Goal: Task Accomplishment & Management: Manage account settings

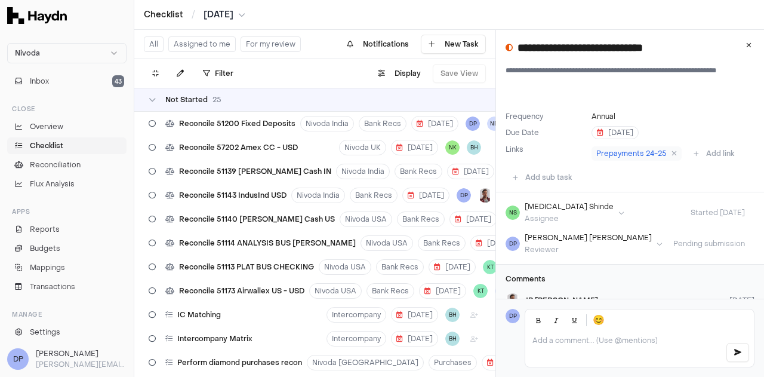
scroll to position [851, 0]
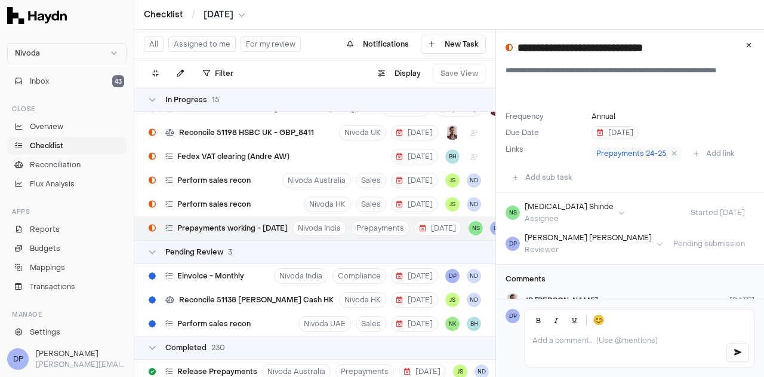
click at [253, 48] on button "For my review" at bounding box center [271, 44] width 60 height 16
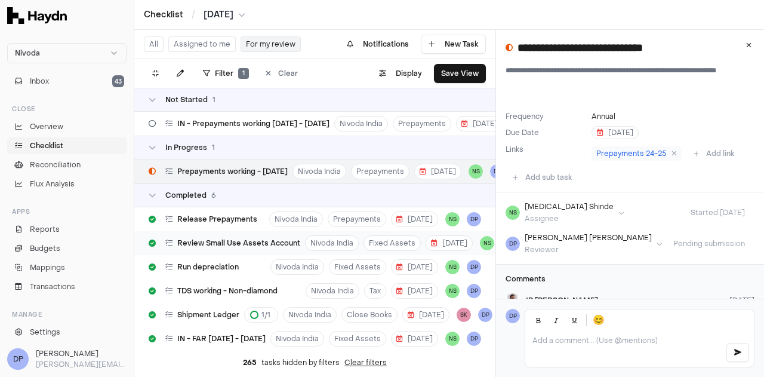
click at [239, 244] on span "Review Small Use Assets Account" at bounding box center [238, 243] width 123 height 10
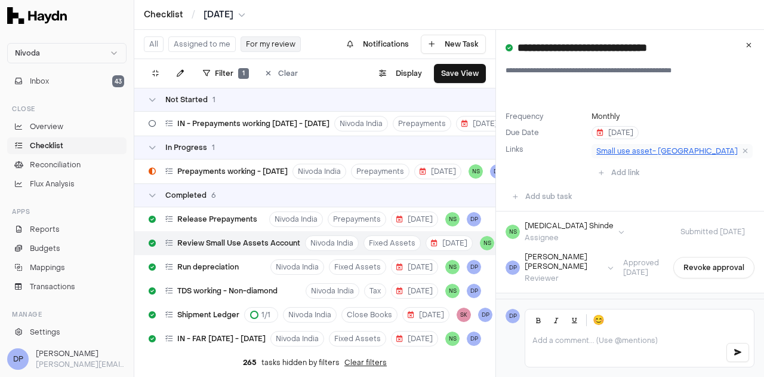
click at [620, 156] on span "Small use asset- [GEOGRAPHIC_DATA]" at bounding box center [668, 151] width 142 height 10
click at [260, 126] on span "IN - Prepayments working [DATE] - [DATE]" at bounding box center [253, 124] width 152 height 10
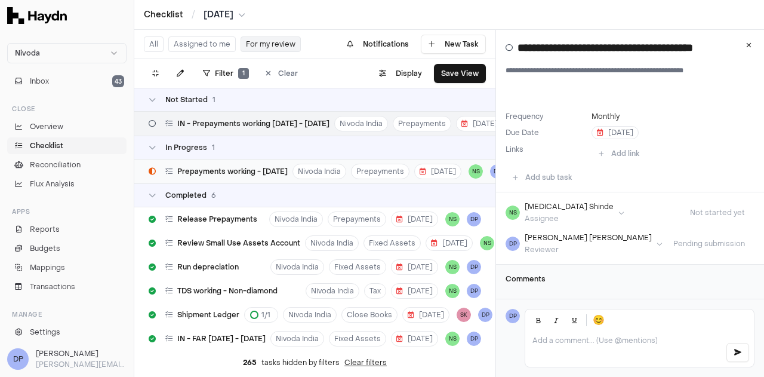
click at [237, 173] on span "Prepayments working - [DATE]" at bounding box center [232, 172] width 110 height 10
type input "**********"
type textarea "**********"
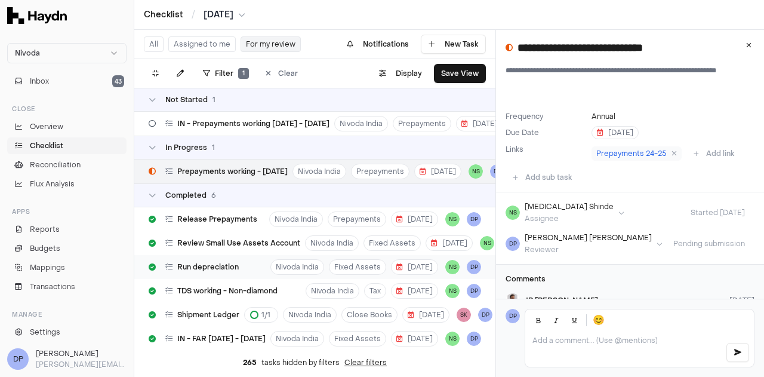
scroll to position [35, 0]
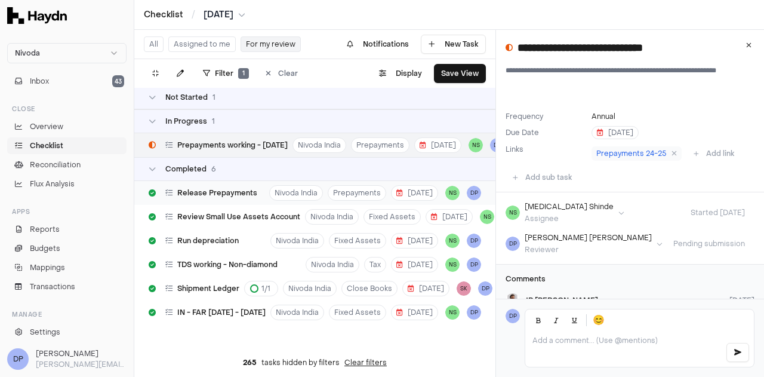
click at [220, 188] on span "Release Prepayments" at bounding box center [217, 193] width 80 height 10
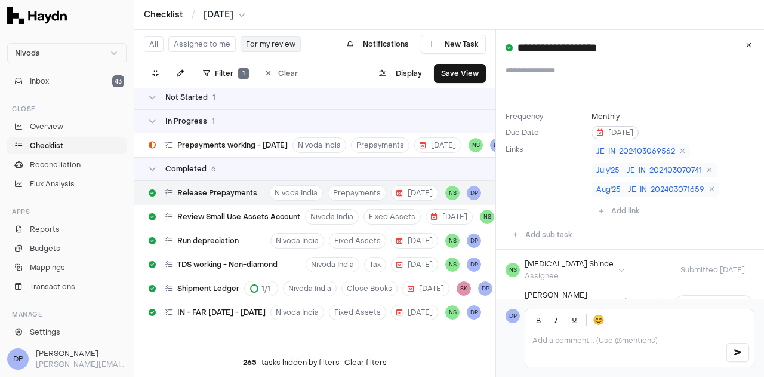
click at [612, 134] on span "[DATE]" at bounding box center [615, 133] width 36 height 10
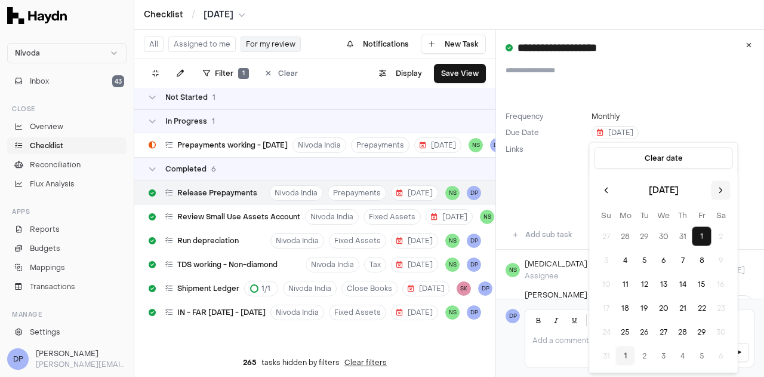
click at [719, 192] on button "Go to the Next Month" at bounding box center [721, 190] width 19 height 19
click at [645, 234] on button "2" at bounding box center [644, 236] width 19 height 19
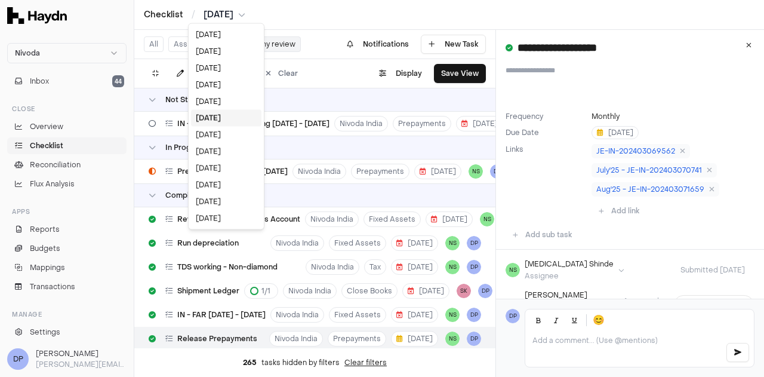
click at [225, 11] on html "**********" at bounding box center [382, 188] width 764 height 377
click at [609, 131] on html "**********" at bounding box center [382, 188] width 764 height 377
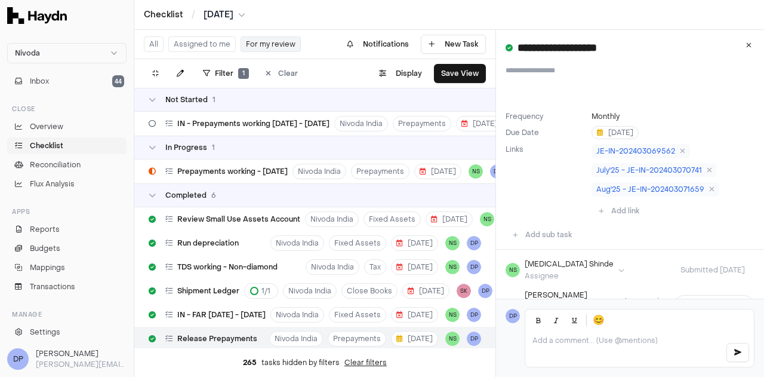
click at [609, 131] on span "[DATE]" at bounding box center [615, 133] width 36 height 10
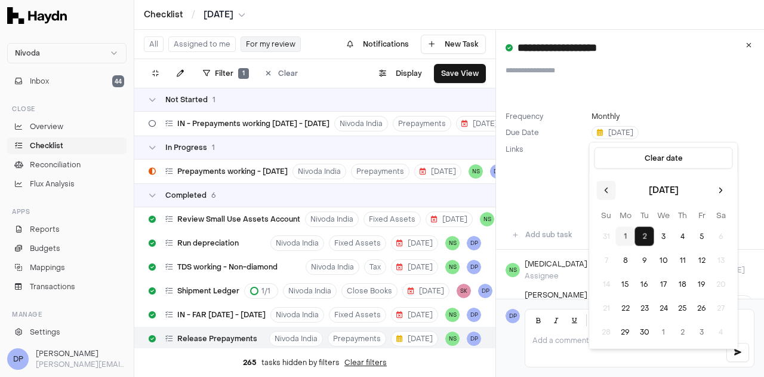
click at [603, 187] on button "Go to the Previous Month" at bounding box center [606, 190] width 19 height 19
click at [700, 235] on button "1" at bounding box center [702, 236] width 19 height 19
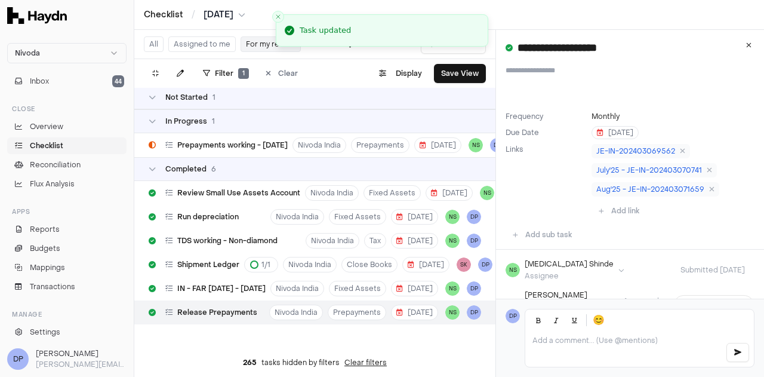
scroll to position [35, 0]
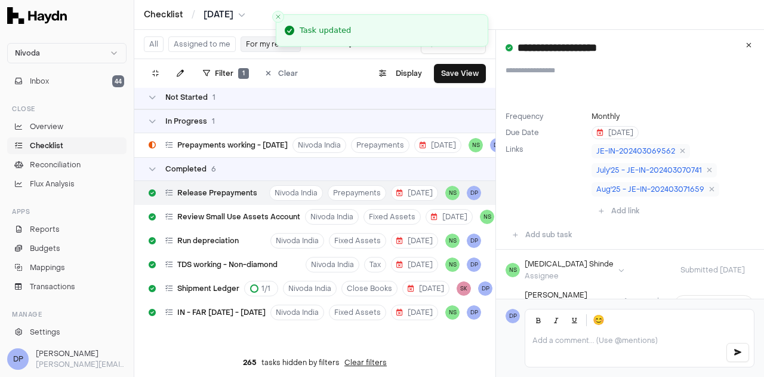
click at [340, 109] on div "In Progress 1" at bounding box center [314, 121] width 361 height 24
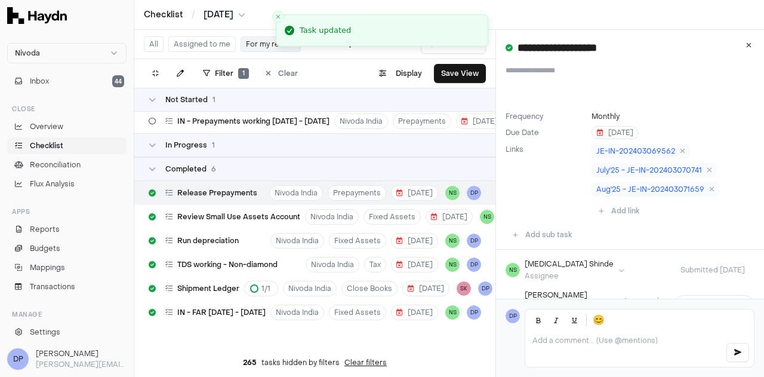
scroll to position [11, 0]
click at [205, 12] on html "**********" at bounding box center [382, 188] width 764 height 377
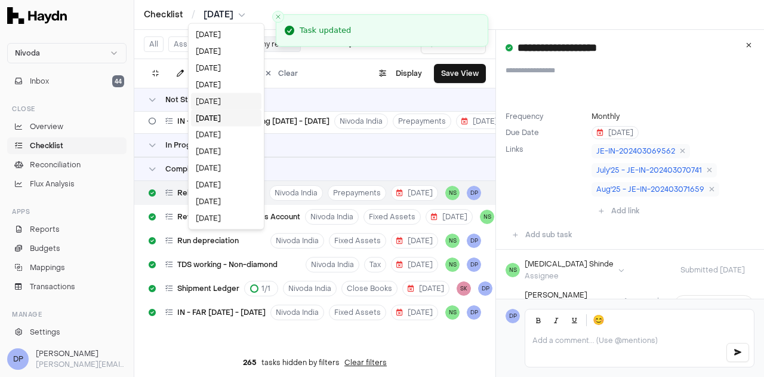
click at [216, 103] on div "[DATE]" at bounding box center [226, 101] width 70 height 17
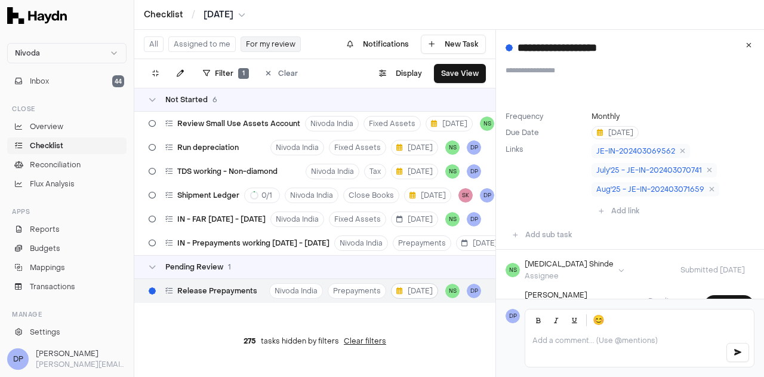
click at [410, 290] on span "[DATE]" at bounding box center [415, 291] width 36 height 10
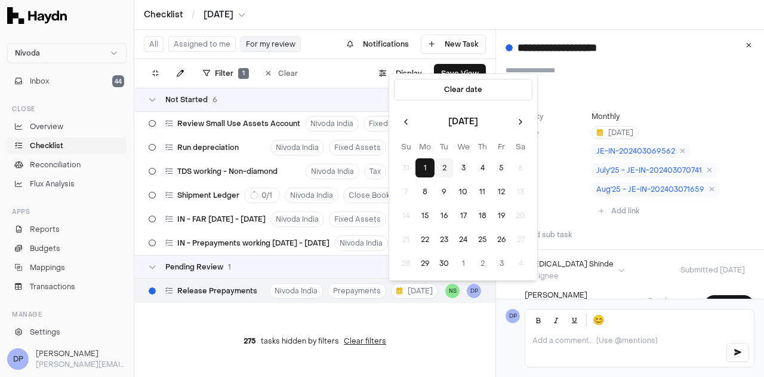
click at [444, 167] on button "2" at bounding box center [444, 167] width 19 height 19
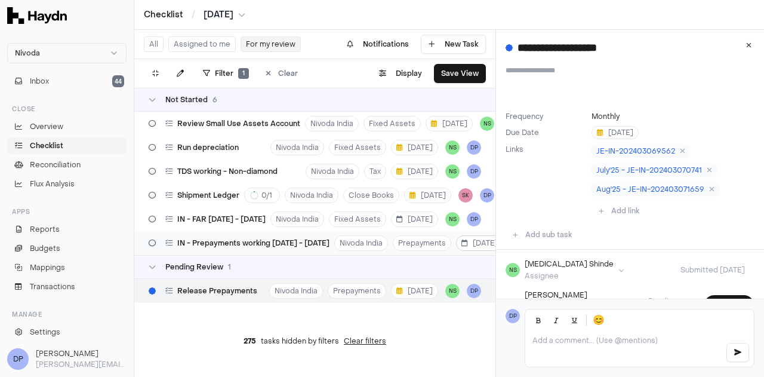
click at [465, 243] on icon "button" at bounding box center [465, 242] width 7 height 7
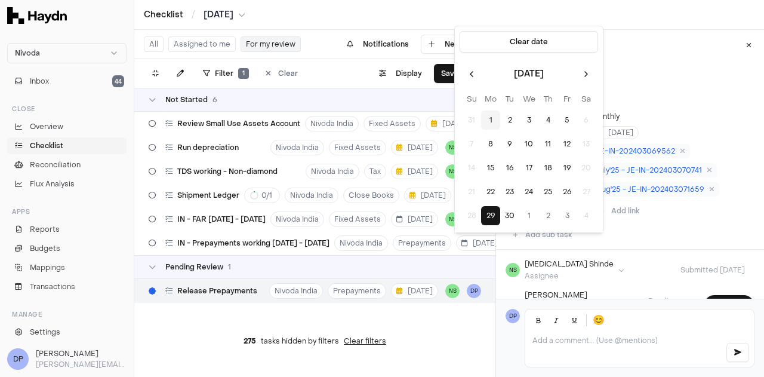
click at [450, 264] on div "Pending Review 1" at bounding box center [315, 267] width 333 height 10
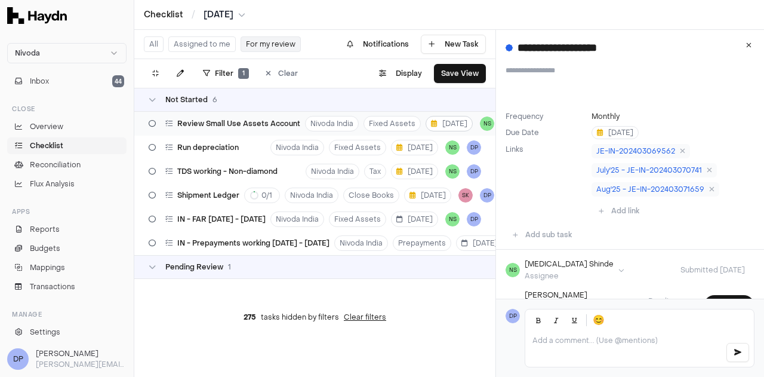
click at [438, 122] on span "[DATE]" at bounding box center [449, 124] width 36 height 10
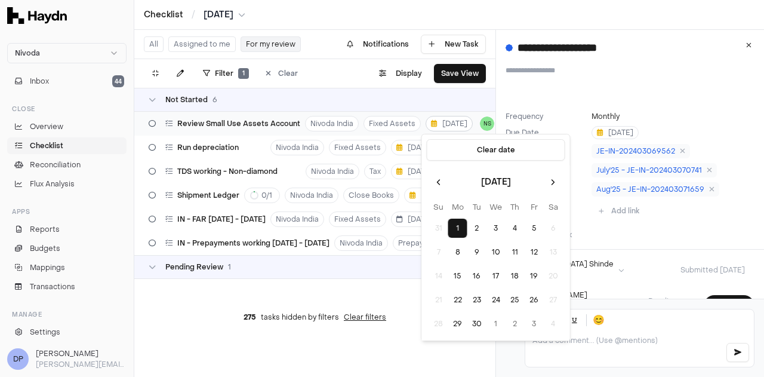
click at [438, 122] on span "[DATE]" at bounding box center [449, 124] width 36 height 10
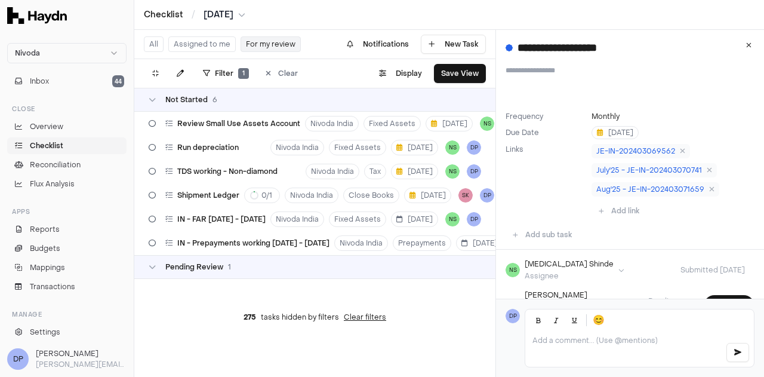
click at [387, 263] on div "Pending Review 1" at bounding box center [315, 267] width 333 height 10
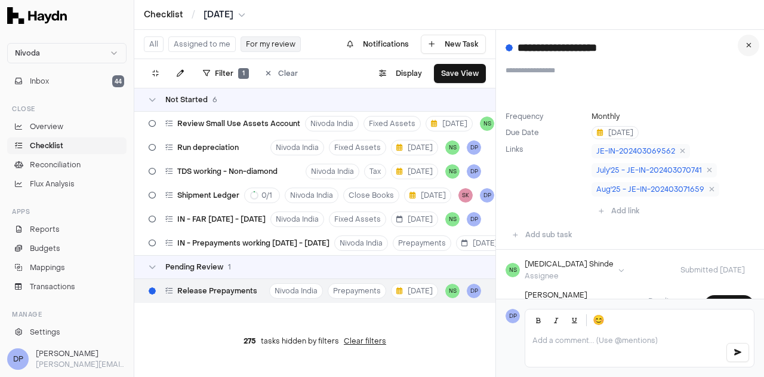
click at [748, 45] on icon at bounding box center [749, 45] width 5 height 7
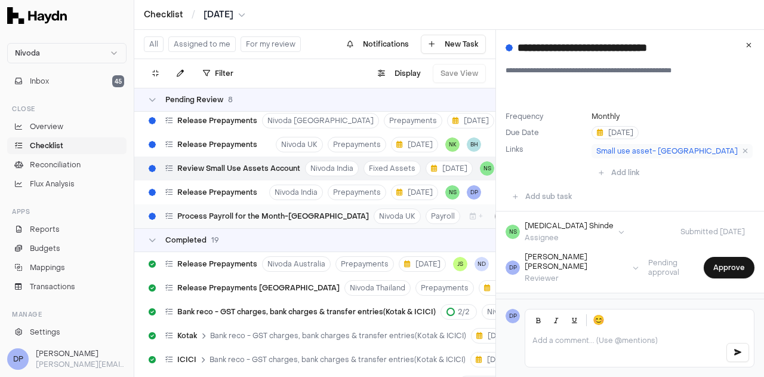
scroll to position [6154, 0]
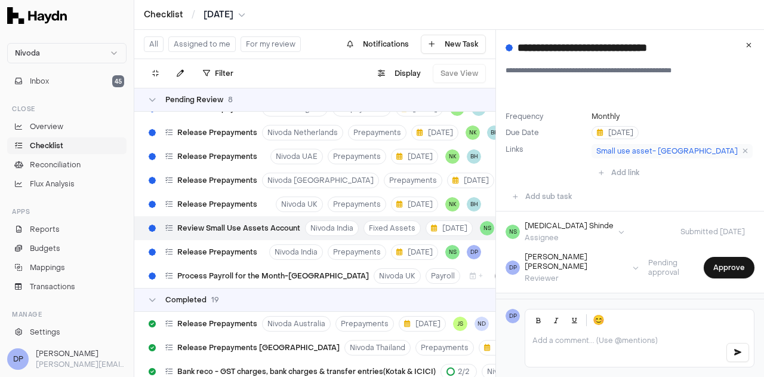
click at [253, 228] on span "Review Small Use Assets Account" at bounding box center [238, 228] width 123 height 10
click at [634, 153] on span "Small use asset- [GEOGRAPHIC_DATA]" at bounding box center [668, 151] width 142 height 10
click at [647, 163] on button "Add link" at bounding box center [619, 172] width 55 height 19
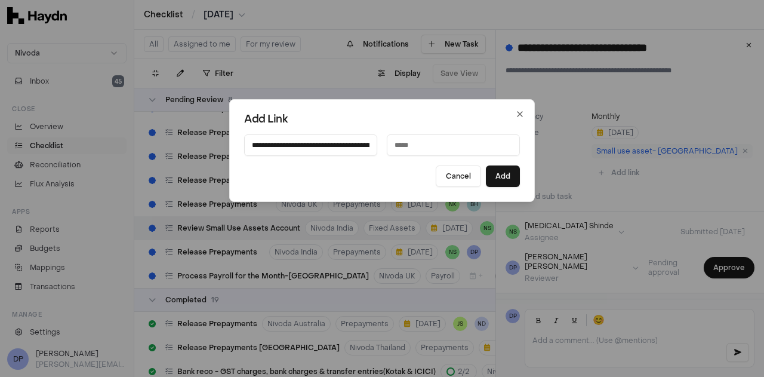
scroll to position [0, 303]
type input "**********"
click at [429, 144] on input at bounding box center [453, 144] width 133 height 21
type input "**********"
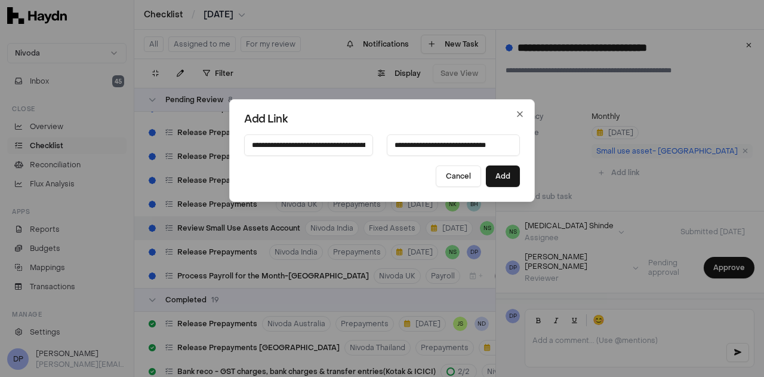
click at [436, 165] on button "Cancel" at bounding box center [458, 175] width 45 height 21
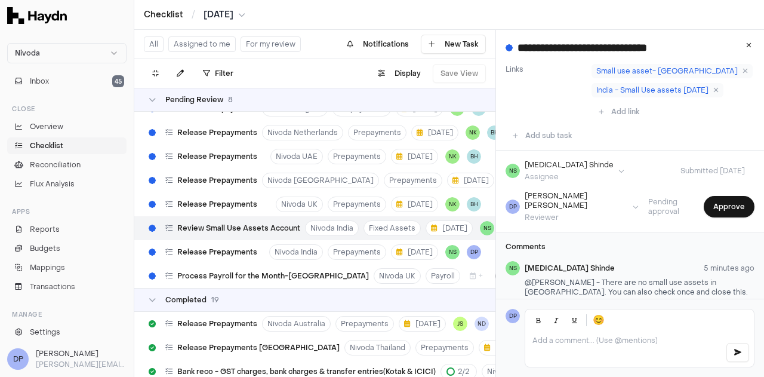
scroll to position [92, 0]
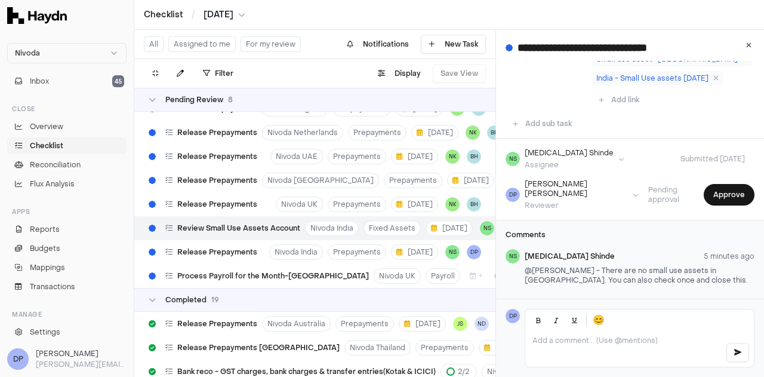
click at [563, 341] on p at bounding box center [624, 341] width 183 height 10
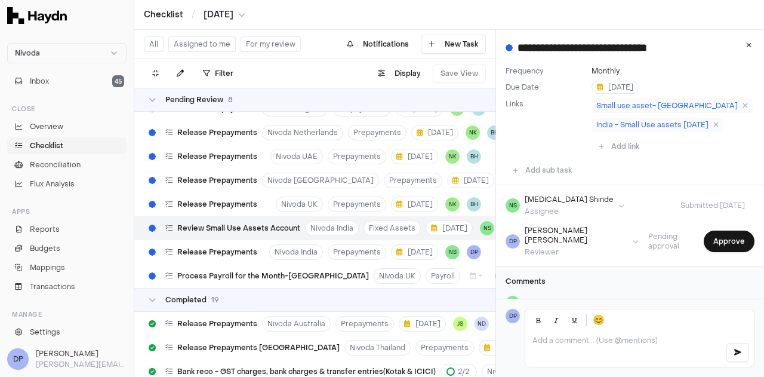
scroll to position [60, 0]
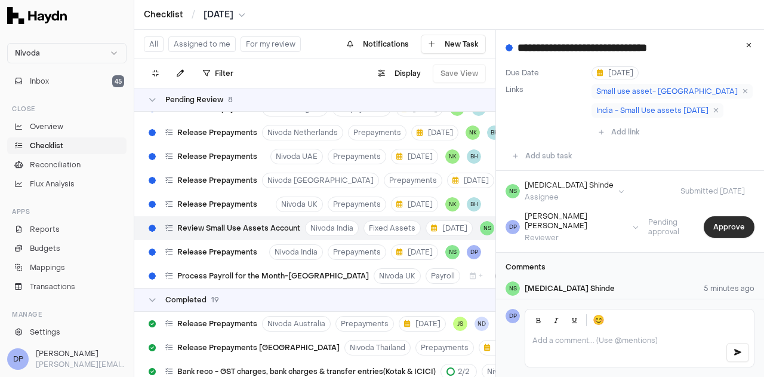
click at [723, 220] on button "Approve" at bounding box center [729, 226] width 51 height 21
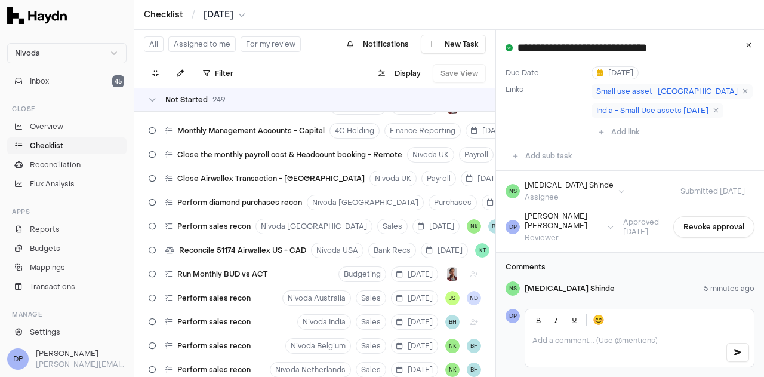
scroll to position [5139, 0]
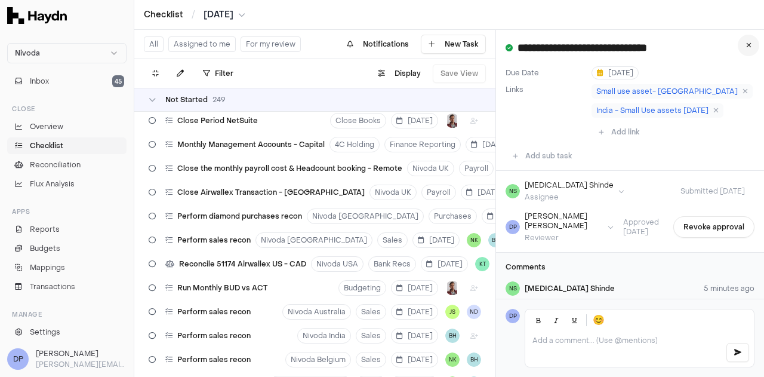
click at [748, 48] on icon at bounding box center [749, 45] width 5 height 7
